Goal: Information Seeking & Learning: Learn about a topic

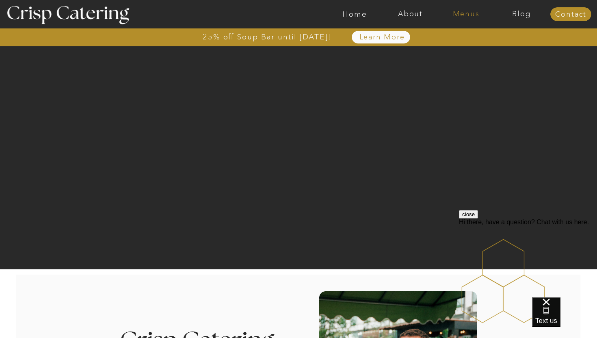
click at [458, 12] on nav "Menus" at bounding box center [467, 14] width 56 height 8
click at [450, 50] on nav "Winter (Sep-Feb)" at bounding box center [465, 48] width 67 height 8
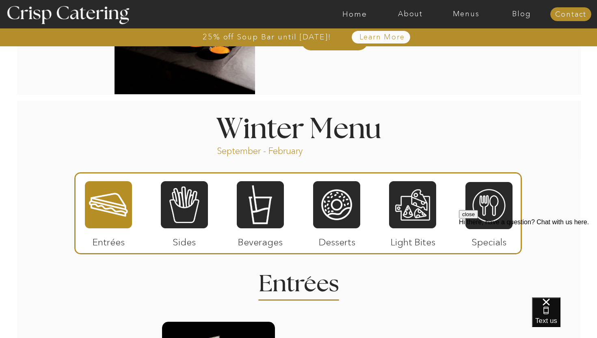
scroll to position [831, 0]
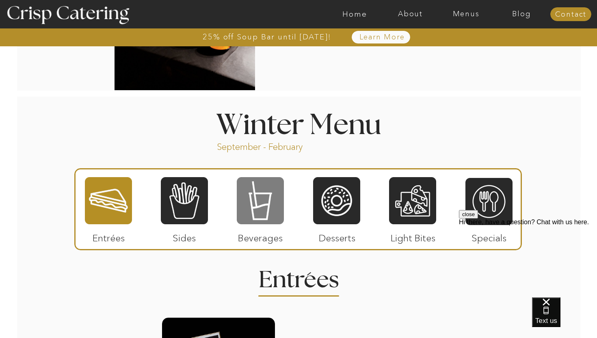
click at [264, 203] on div at bounding box center [260, 200] width 47 height 49
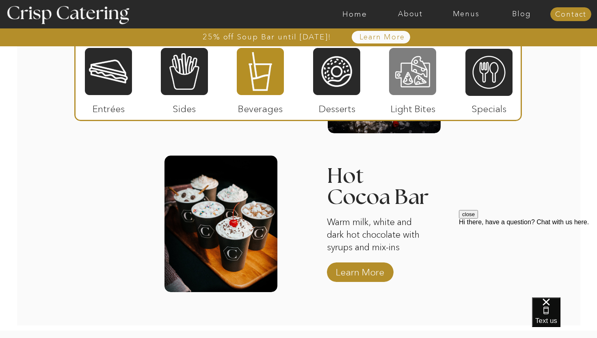
scroll to position [1334, 0]
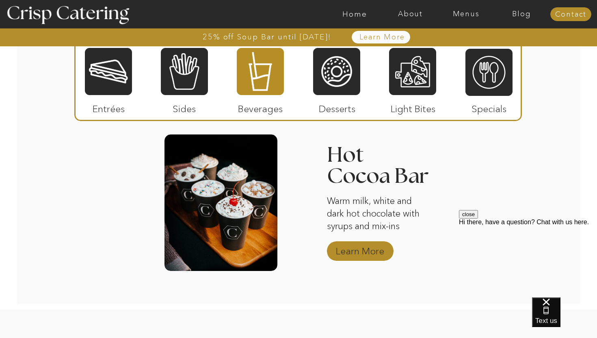
click at [358, 250] on p "Learn More" at bounding box center [360, 249] width 54 height 24
